Goal: Navigation & Orientation: Understand site structure

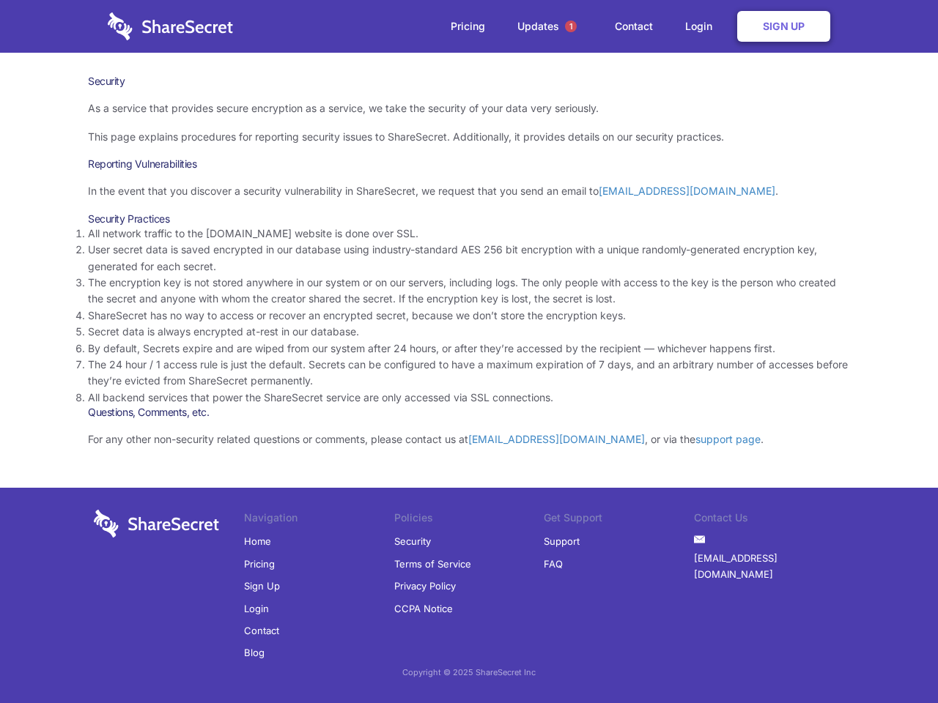
click at [469, 352] on li "By default, Secrets expire and are wiped from our system after 24 hours, or aft…" at bounding box center [469, 349] width 762 height 16
click at [571, 26] on span "1" at bounding box center [571, 27] width 12 height 12
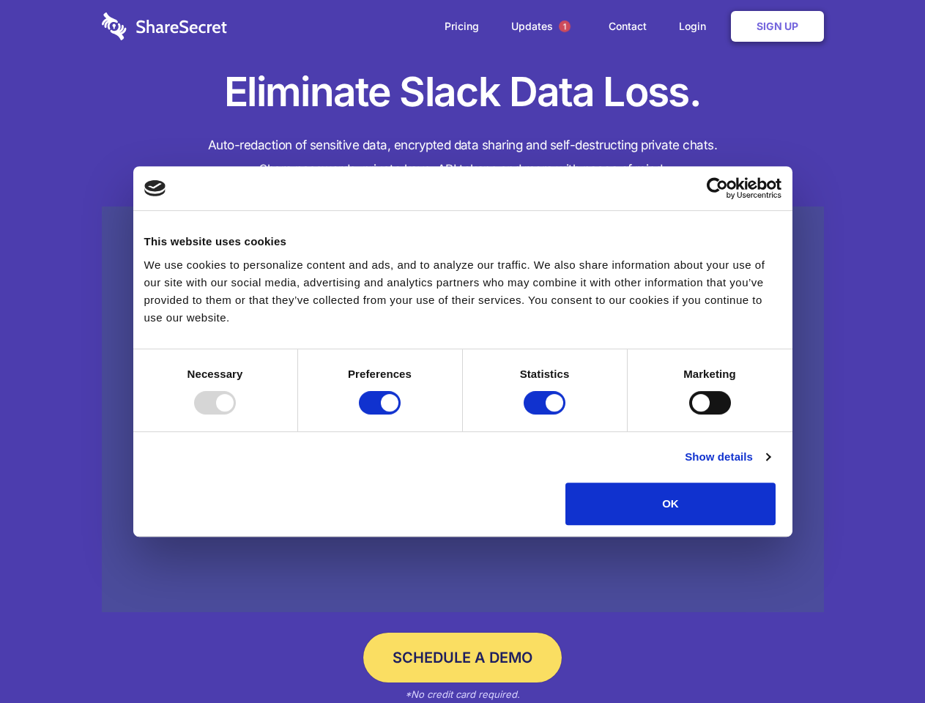
click at [236, 415] on div at bounding box center [215, 402] width 42 height 23
click at [401, 415] on input "Preferences" at bounding box center [380, 402] width 42 height 23
checkbox input "false"
click at [547, 415] on input "Statistics" at bounding box center [545, 402] width 42 height 23
checkbox input "false"
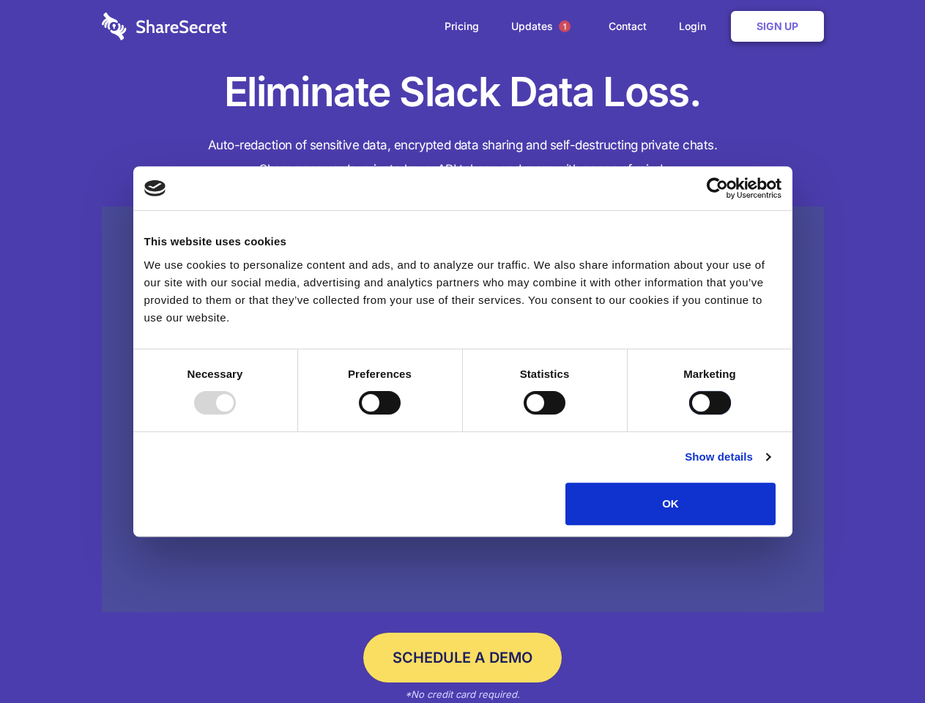
click at [689, 415] on input "Marketing" at bounding box center [710, 402] width 42 height 23
checkbox input "true"
click at [770, 466] on link "Show details" at bounding box center [727, 457] width 85 height 18
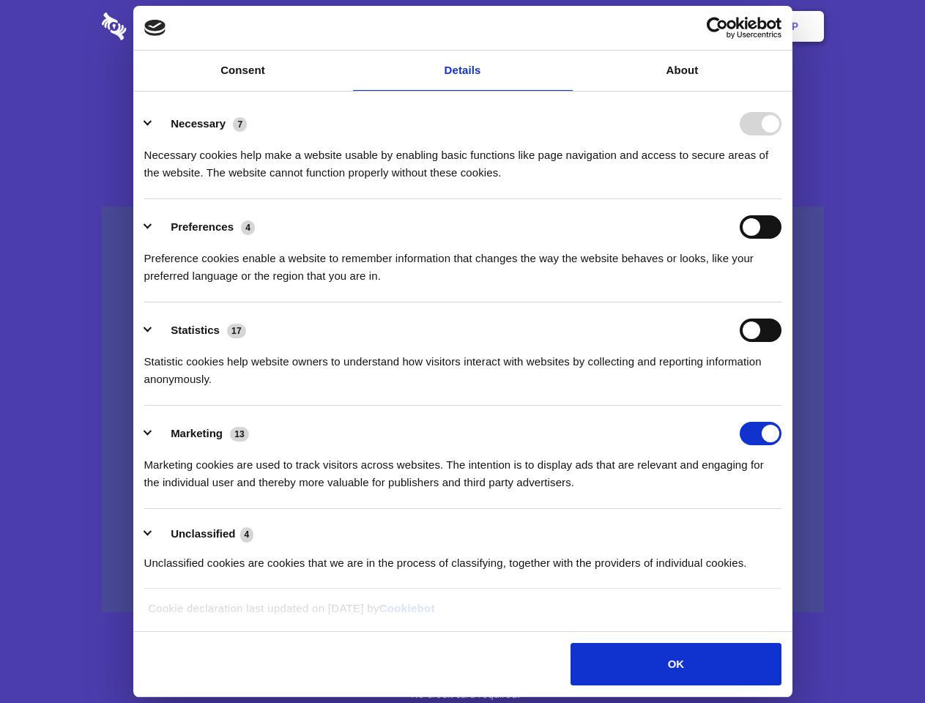
click at [782, 199] on li "Necessary 7 Necessary cookies help make a website usable by enabling basic func…" at bounding box center [462, 147] width 637 height 103
click at [564, 26] on span "1" at bounding box center [565, 27] width 12 height 12
